Goal: Navigation & Orientation: Understand site structure

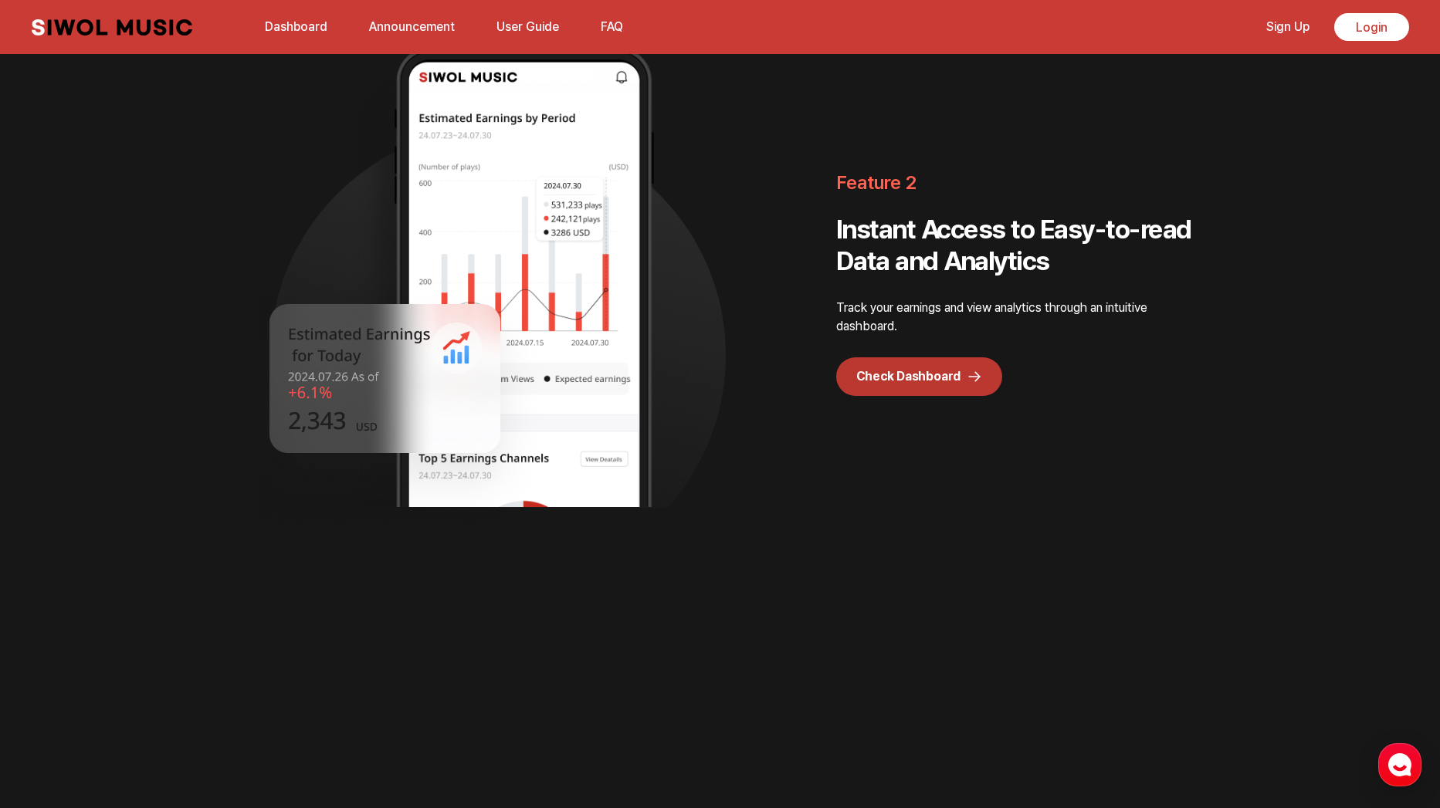
scroll to position [4157, 0]
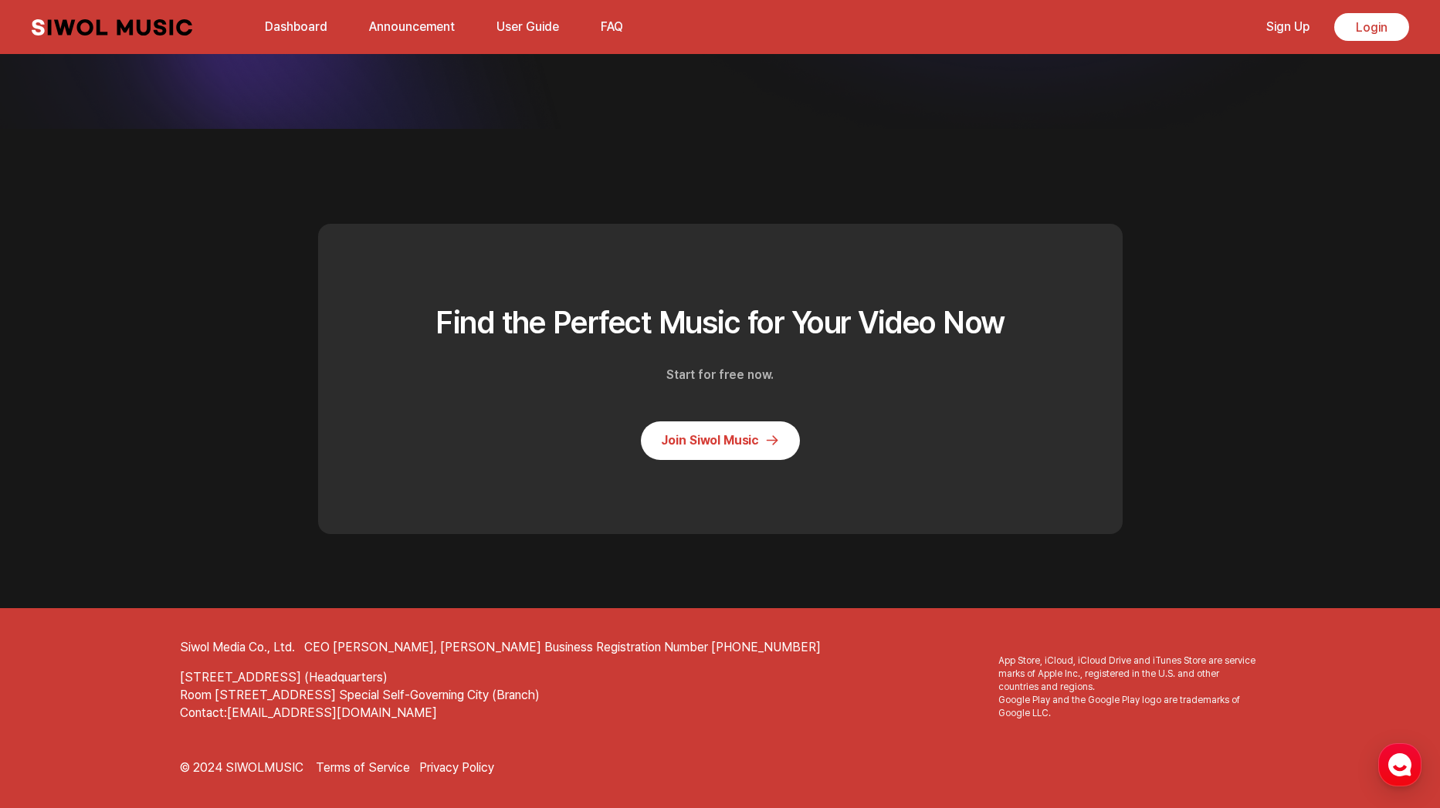
drag, startPoint x: 1167, startPoint y: 533, endPoint x: 1128, endPoint y: 746, distance: 216.7
click at [300, 28] on link "Dashboard" at bounding box center [296, 26] width 81 height 33
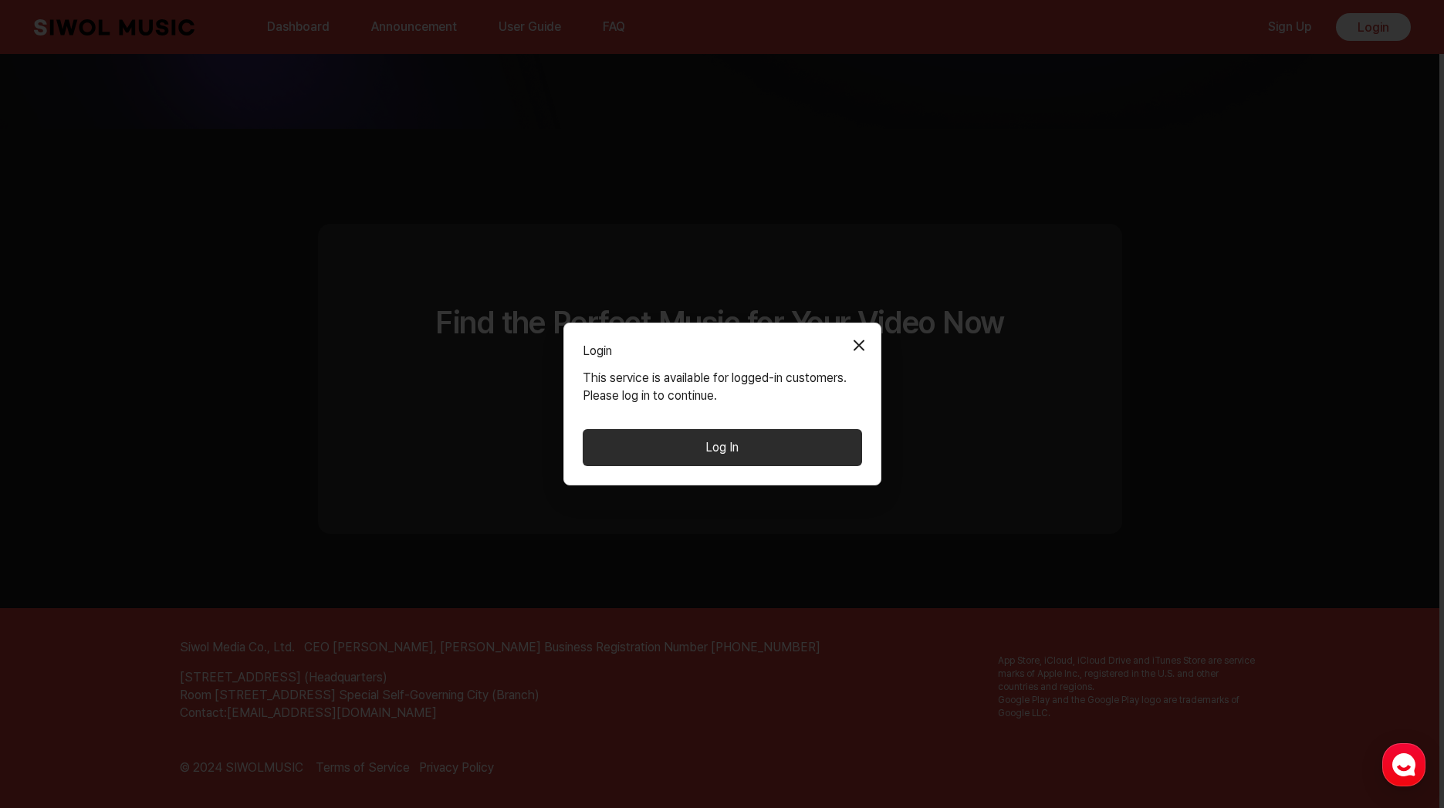
click at [865, 343] on button "Close Modal" at bounding box center [859, 345] width 31 height 31
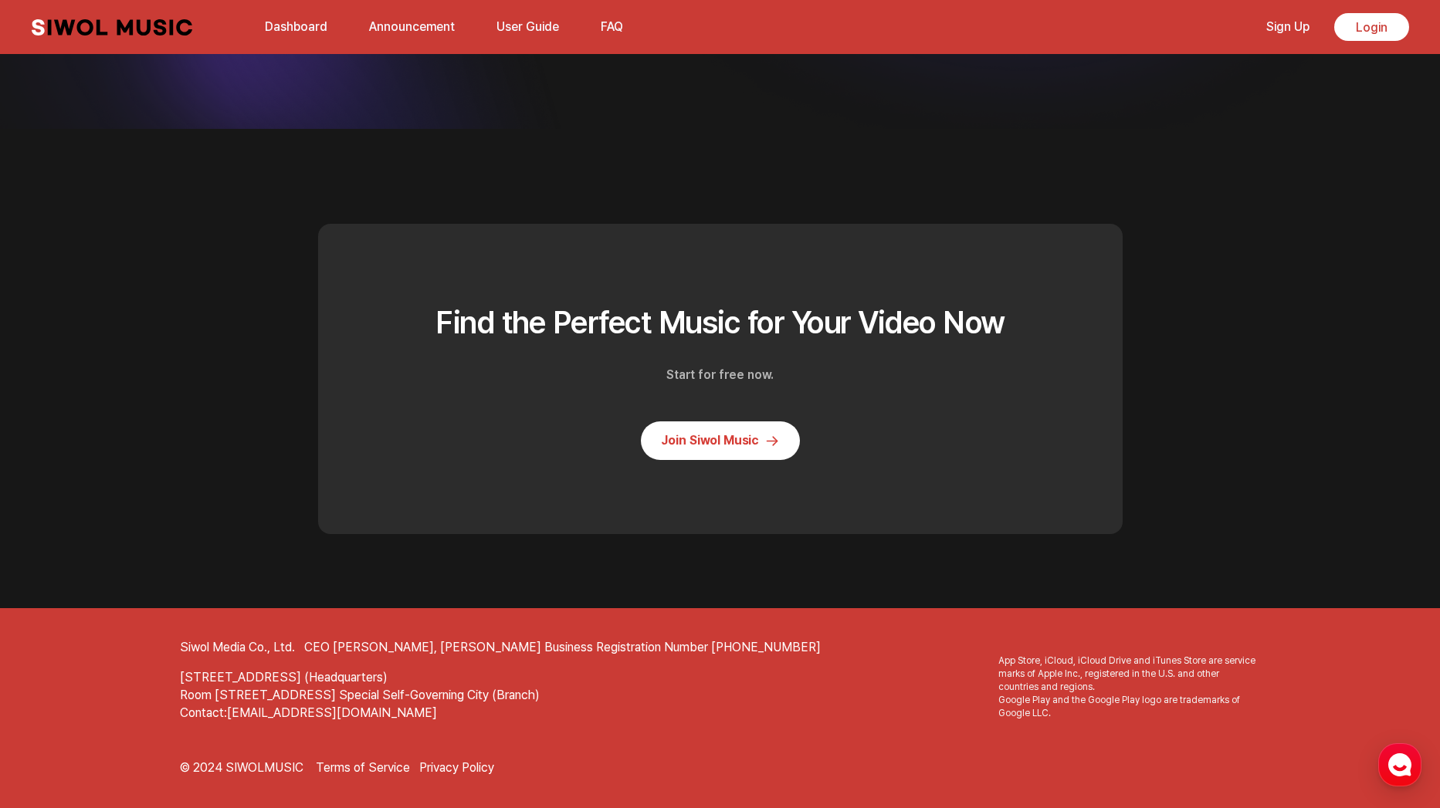
click at [403, 23] on link "Announcement" at bounding box center [412, 26] width 104 height 33
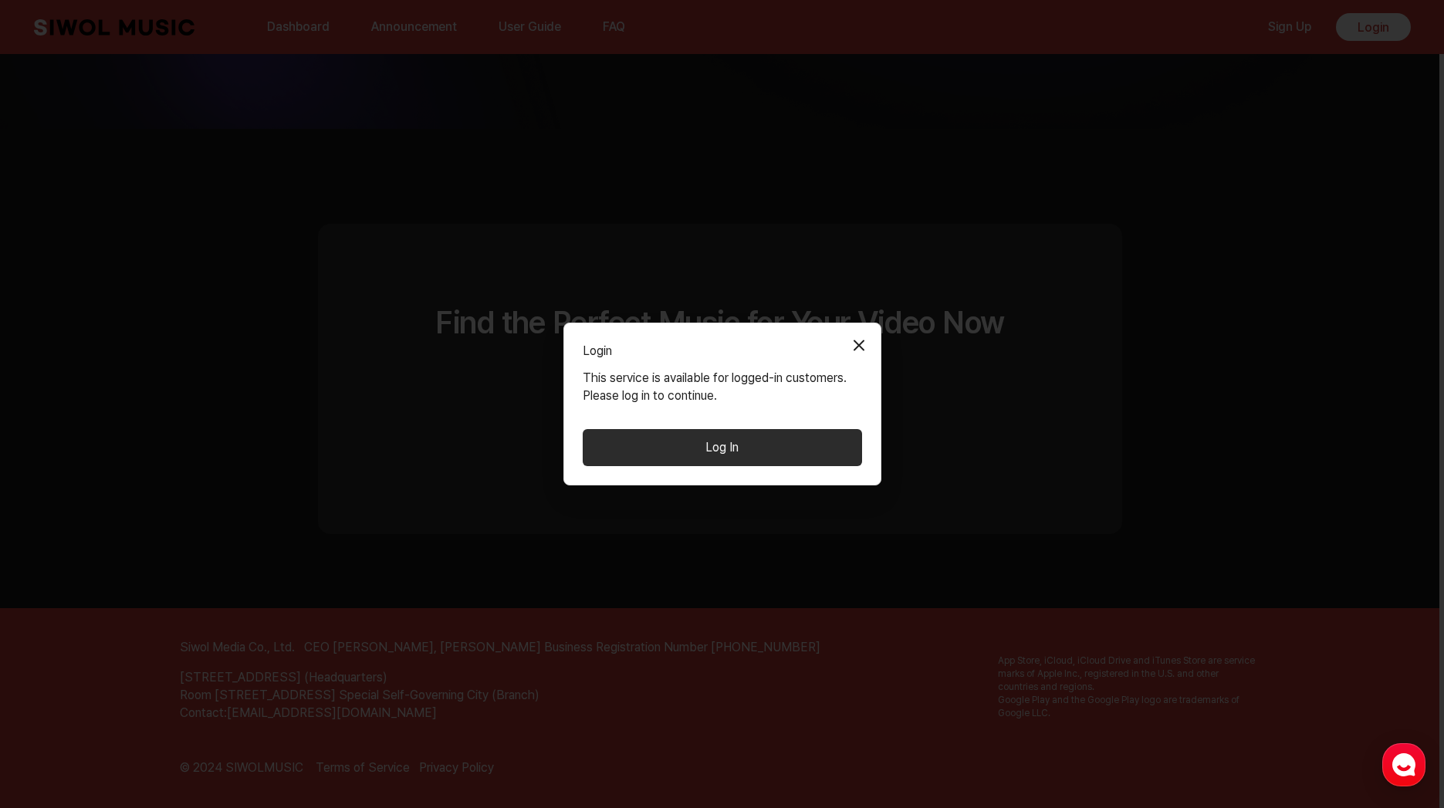
click at [854, 341] on button "Close Modal" at bounding box center [859, 345] width 31 height 31
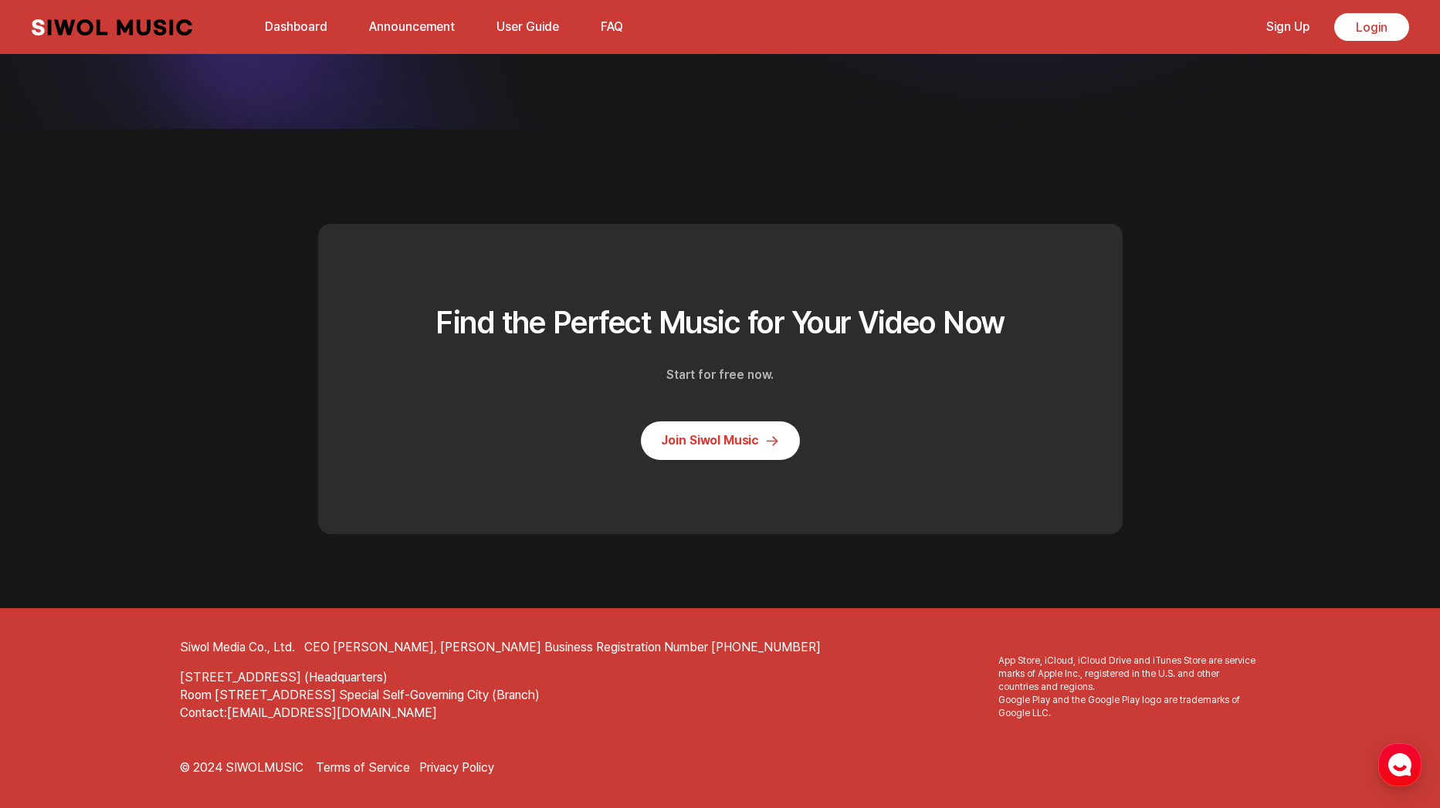
click at [512, 8] on div "Siwol Music Dashboard Announcement User Guide FAQ Sign Up Login Dashboard Annou…" at bounding box center [720, 27] width 1408 height 54
click at [531, 29] on link "User Guide" at bounding box center [527, 26] width 81 height 33
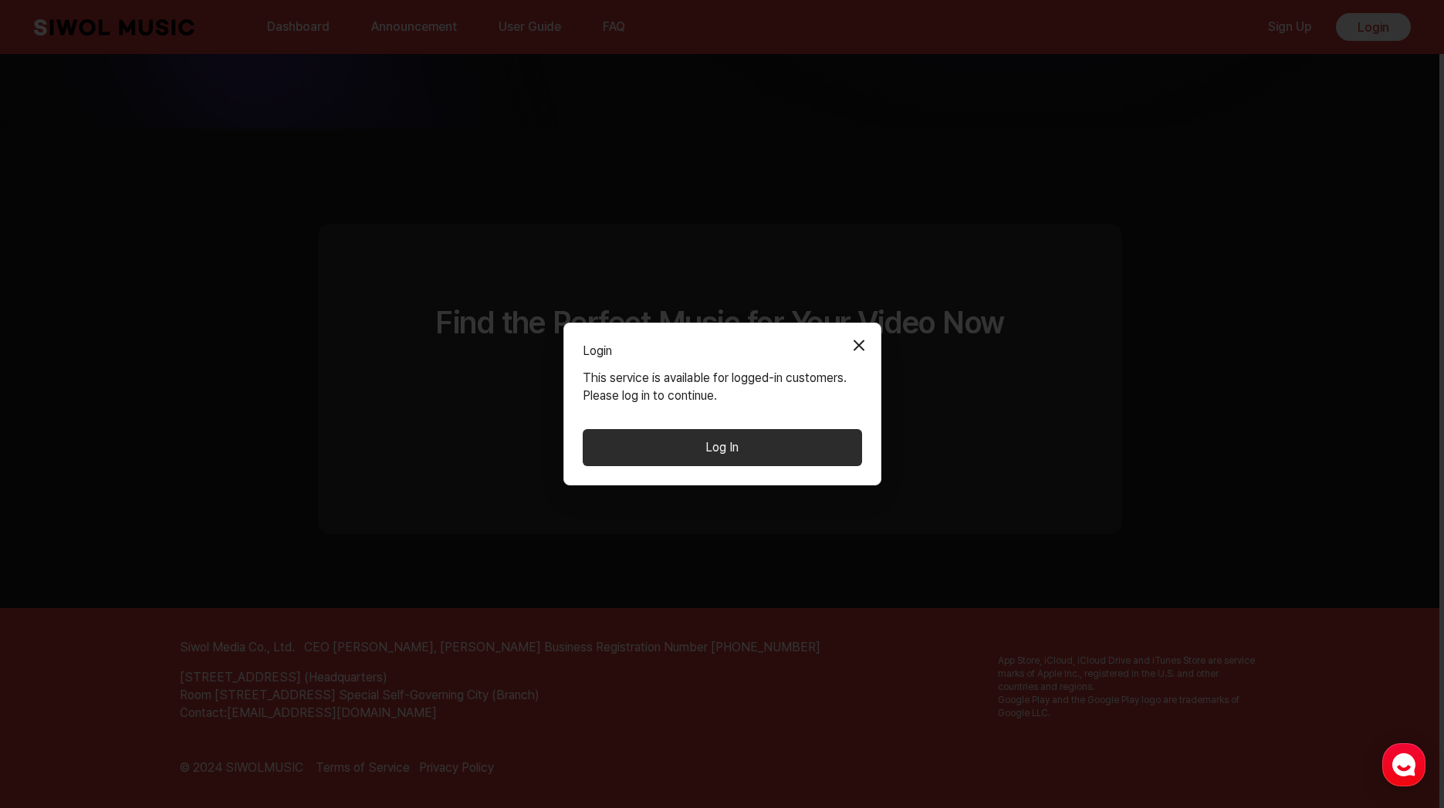
click at [865, 337] on button "Close Modal" at bounding box center [859, 345] width 31 height 31
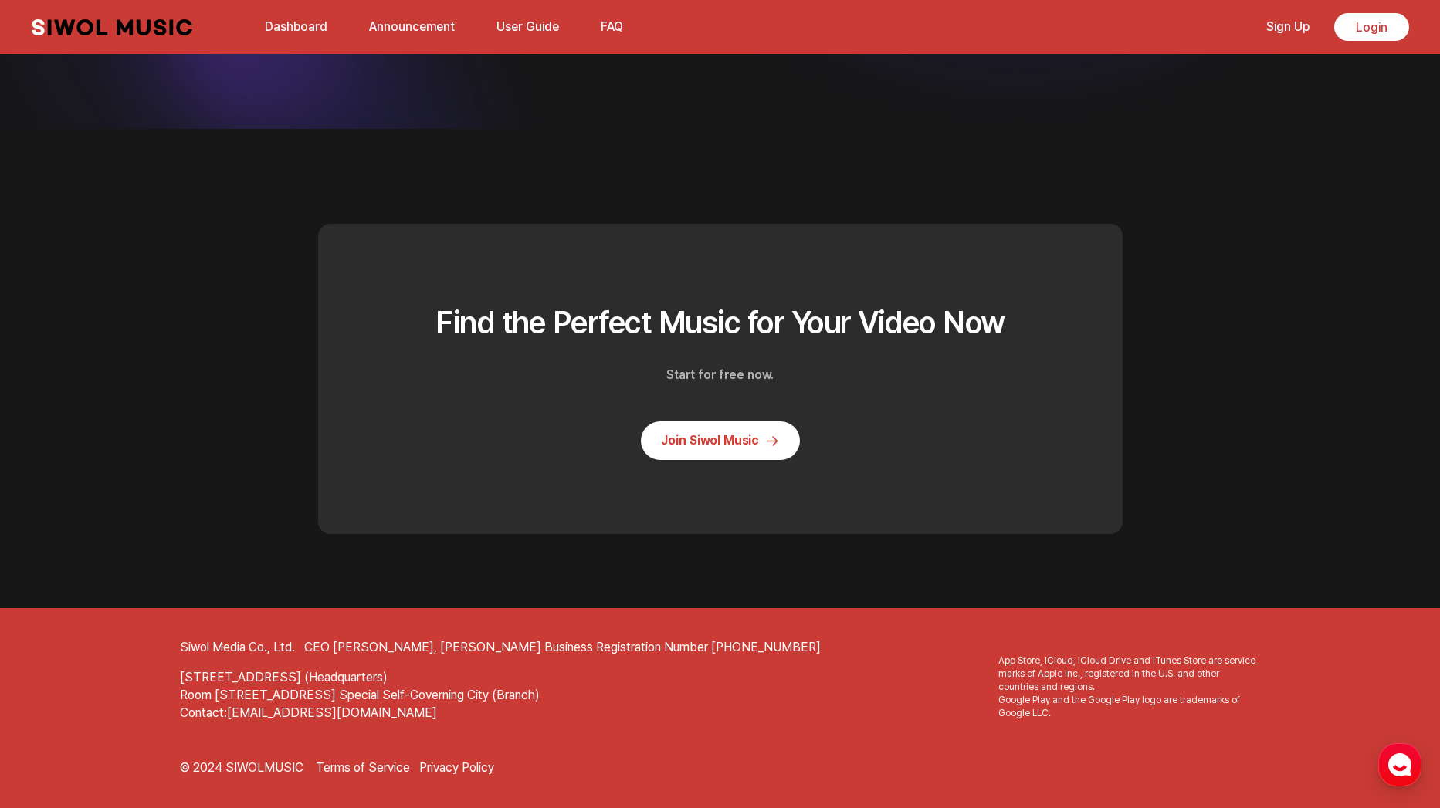
click at [453, 707] on p "Contact: [EMAIL_ADDRESS][DOMAIN_NAME]" at bounding box center [720, 714] width 1081 height 18
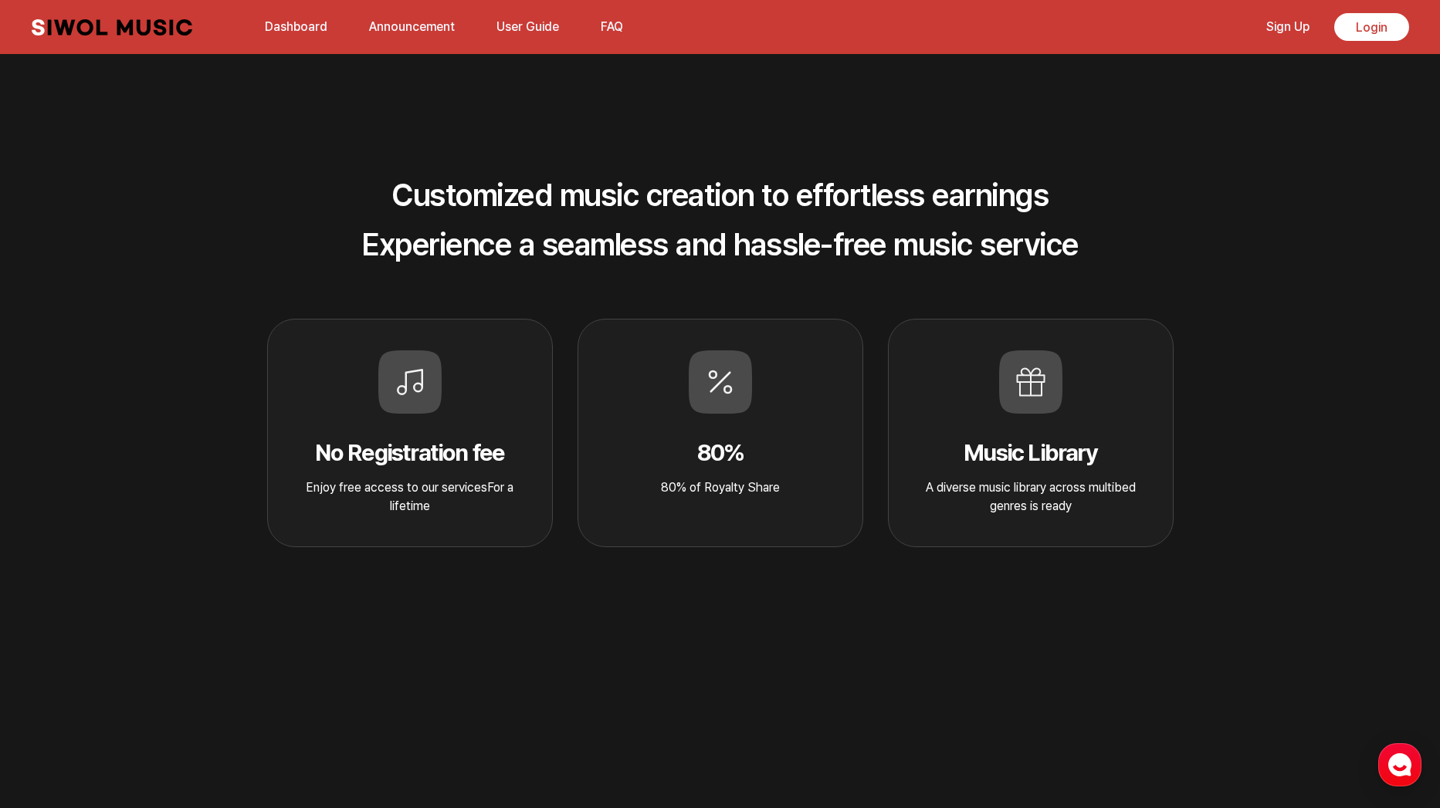
scroll to position [760, 0]
click at [1272, 447] on div "Customized music creation to effortless earnings Experience a seamless and hass…" at bounding box center [720, 359] width 1173 height 377
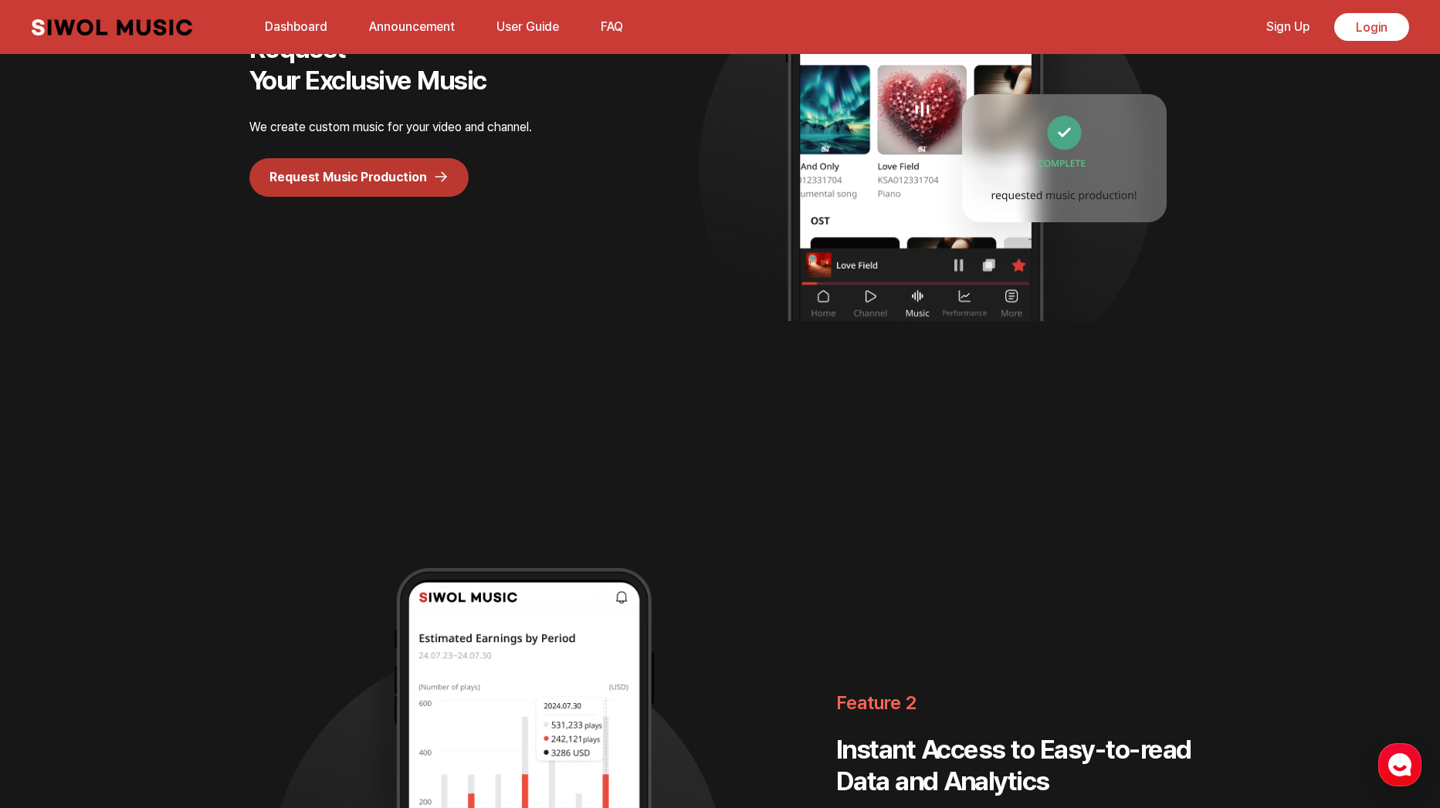
scroll to position [1764, 0]
